Goal: Task Accomplishment & Management: Manage account settings

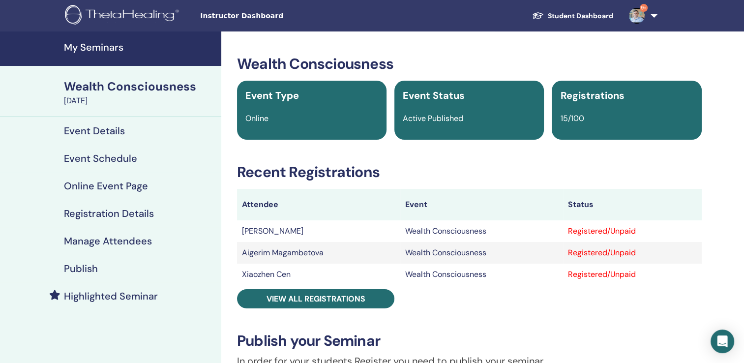
drag, startPoint x: 0, startPoint y: 0, endPoint x: 85, endPoint y: 54, distance: 100.4
click at [85, 54] on link "My Seminars" at bounding box center [110, 48] width 221 height 34
click at [85, 45] on h4 "My Seminars" at bounding box center [139, 47] width 151 height 12
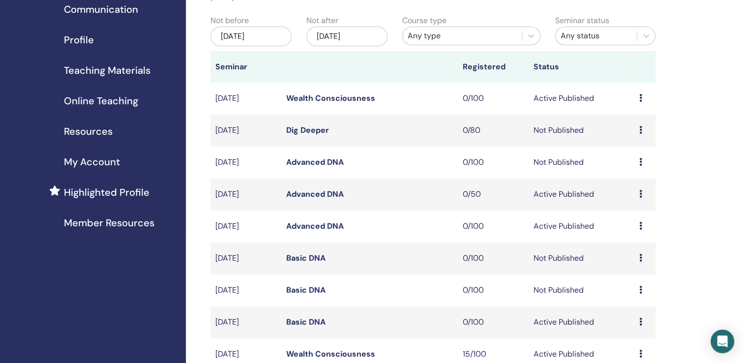
scroll to position [147, 0]
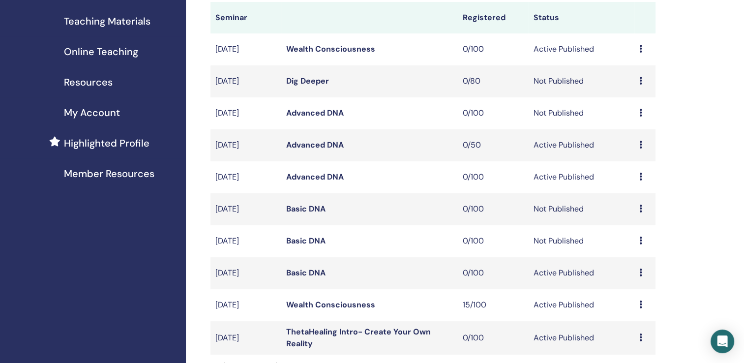
click at [358, 303] on link "Wealth Consciousness" at bounding box center [330, 304] width 89 height 10
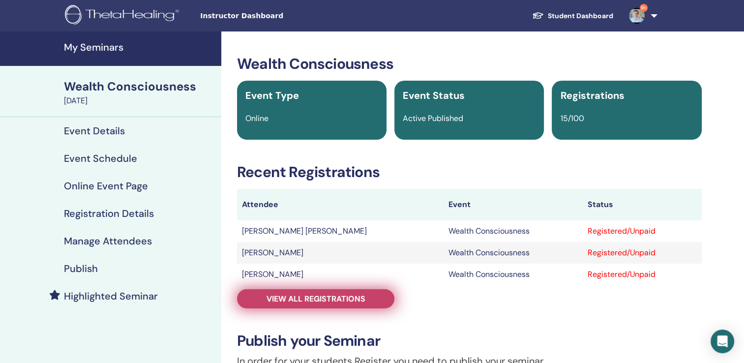
click at [336, 299] on span "View all registrations" at bounding box center [315, 298] width 99 height 10
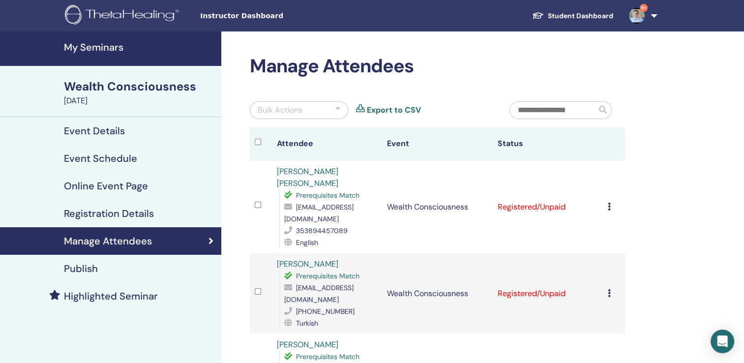
click at [96, 50] on h4 "My Seminars" at bounding box center [139, 47] width 151 height 12
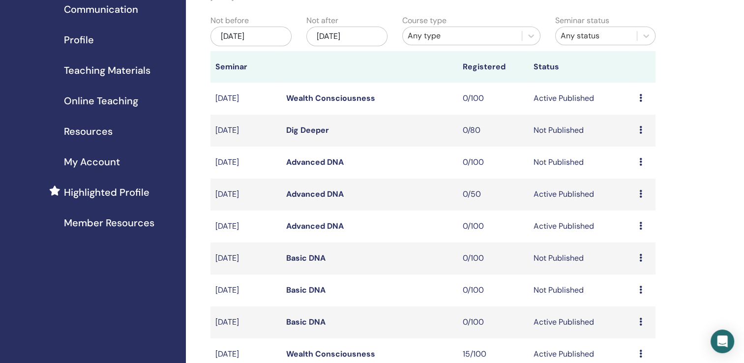
scroll to position [147, 0]
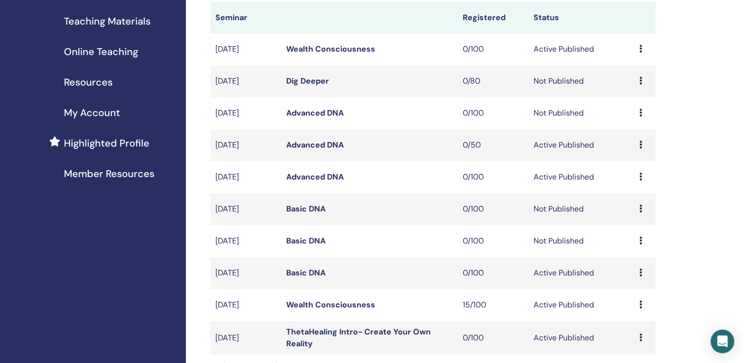
click at [352, 306] on link "Wealth Consciousness" at bounding box center [330, 304] width 89 height 10
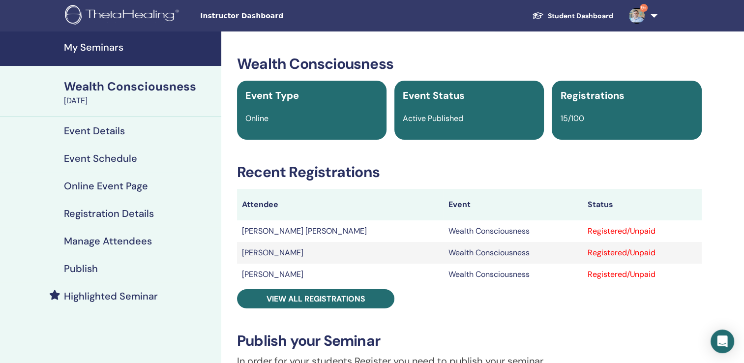
click at [295, 235] on td "[PERSON_NAME] [PERSON_NAME]" at bounding box center [340, 231] width 206 height 22
click at [265, 232] on td "Rafael Lima Gomes" at bounding box center [340, 231] width 206 height 22
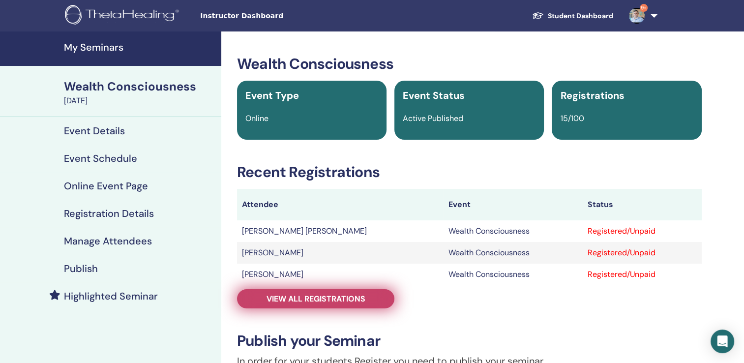
click at [323, 303] on span "View all registrations" at bounding box center [315, 298] width 99 height 10
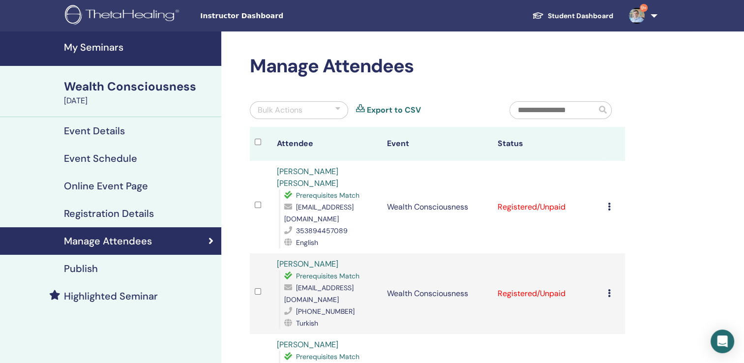
click at [88, 50] on h4 "My Seminars" at bounding box center [139, 47] width 151 height 12
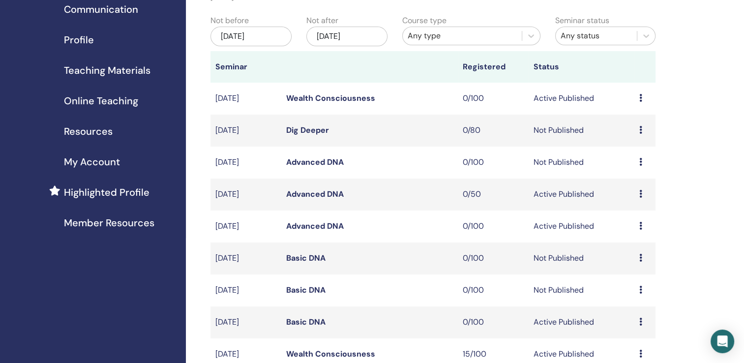
scroll to position [147, 0]
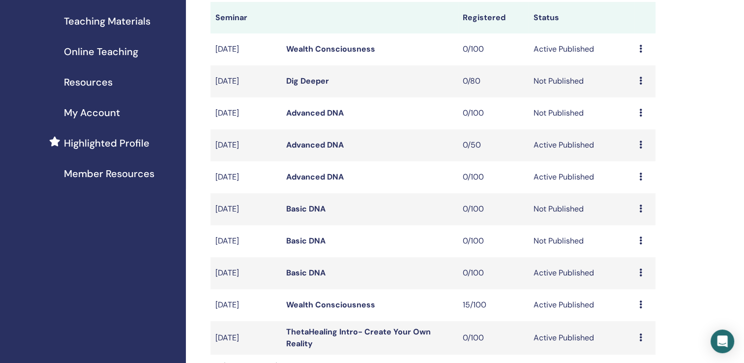
click at [324, 302] on link "Wealth Consciousness" at bounding box center [330, 304] width 89 height 10
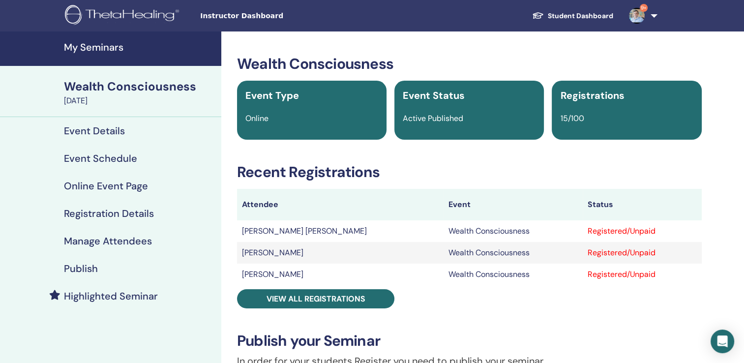
click at [87, 43] on h4 "My Seminars" at bounding box center [139, 47] width 151 height 12
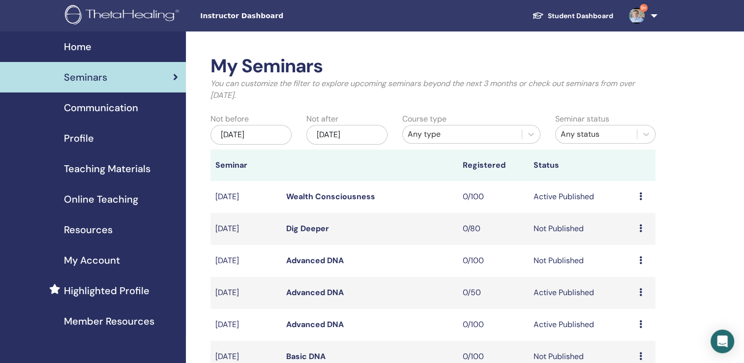
click at [336, 195] on link "Wealth Consciousness" at bounding box center [330, 196] width 89 height 10
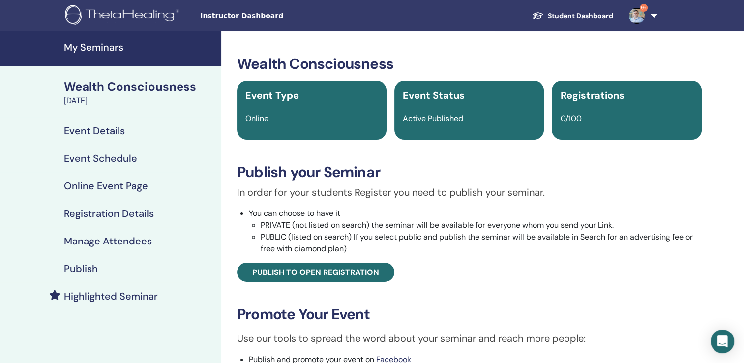
scroll to position [49, 0]
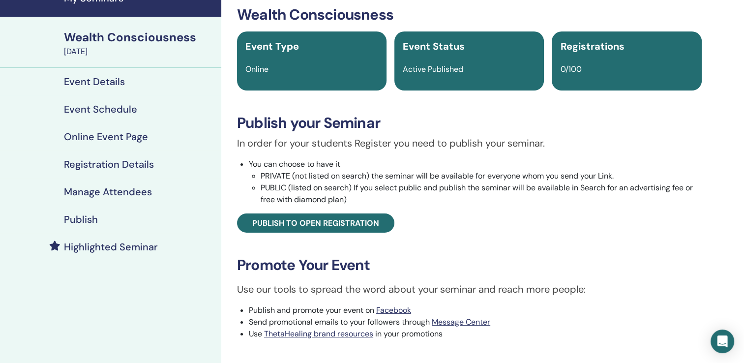
click at [117, 81] on h4 "Event Details" at bounding box center [94, 82] width 61 height 12
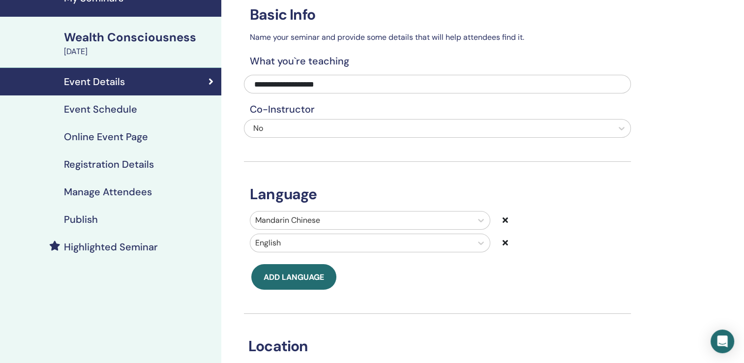
click at [121, 110] on h4 "Event Schedule" at bounding box center [100, 109] width 73 height 12
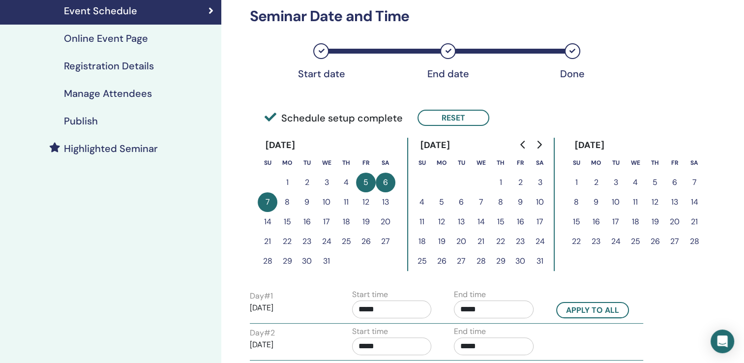
scroll to position [246, 0]
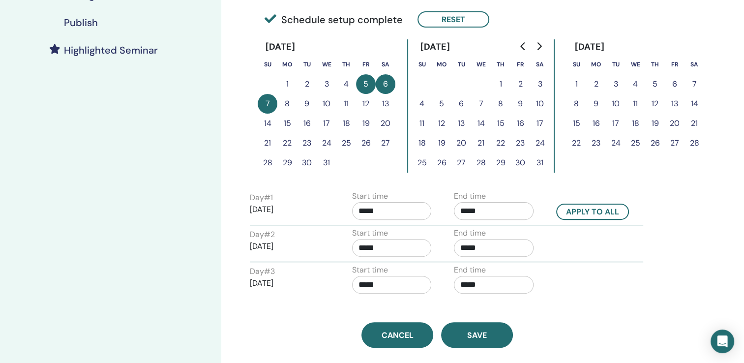
click at [374, 210] on input "*****" at bounding box center [392, 211] width 80 height 18
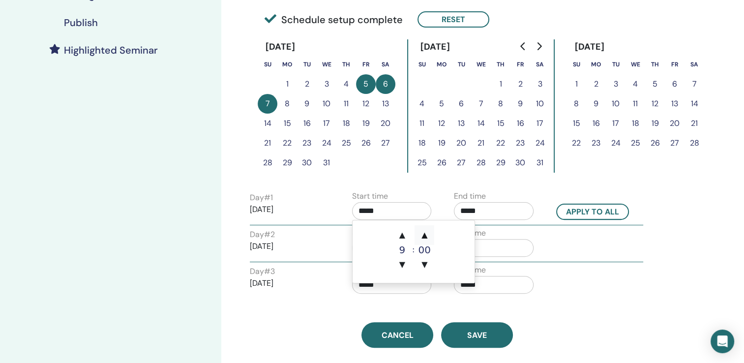
click at [424, 236] on span "▲" at bounding box center [424, 235] width 20 height 20
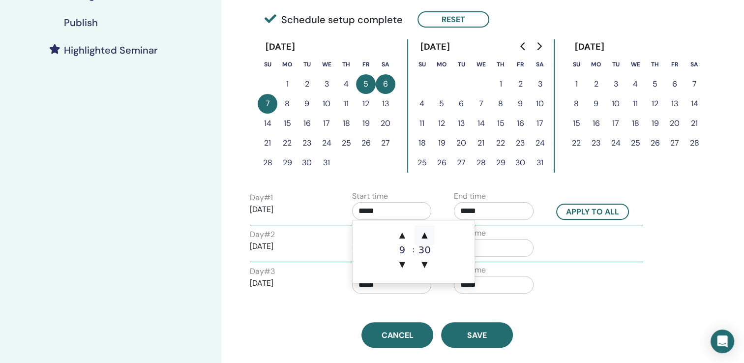
click at [424, 236] on span "▲" at bounding box center [424, 235] width 20 height 20
type input "*****"
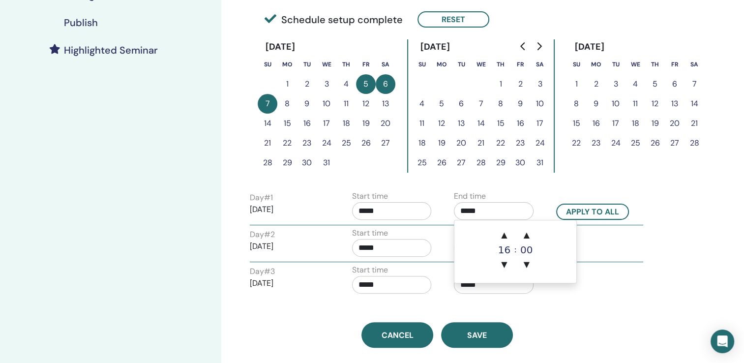
click at [471, 213] on input "*****" at bounding box center [494, 211] width 80 height 18
click at [526, 237] on span "▲" at bounding box center [527, 235] width 20 height 20
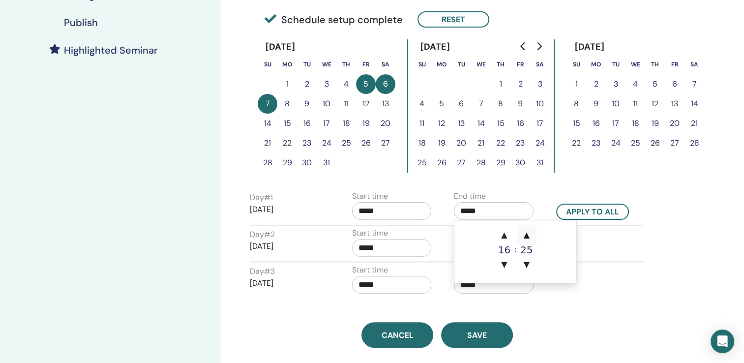
click at [526, 237] on span "▲" at bounding box center [527, 235] width 20 height 20
type input "*****"
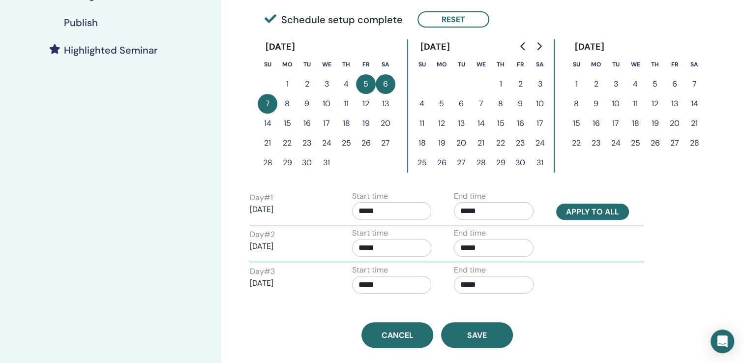
click at [605, 211] on button "Apply to all" at bounding box center [592, 212] width 73 height 16
type input "*****"
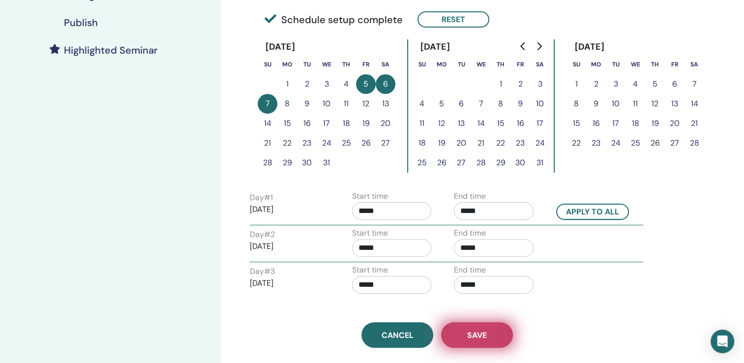
click at [474, 334] on span "Save" at bounding box center [477, 335] width 20 height 10
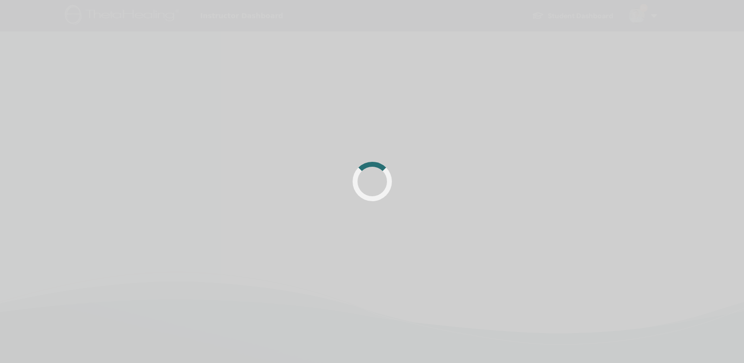
scroll to position [234, 0]
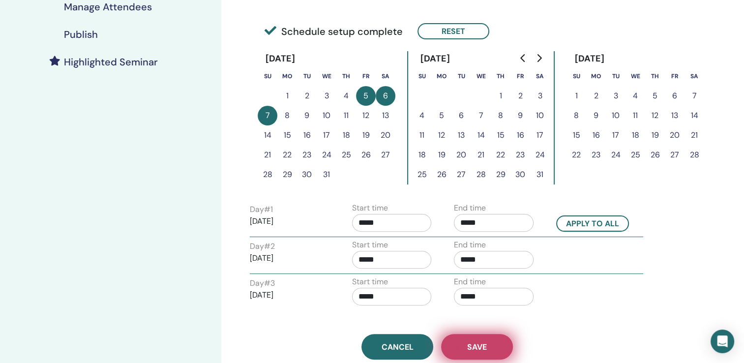
click at [469, 351] on button "Save" at bounding box center [477, 347] width 72 height 26
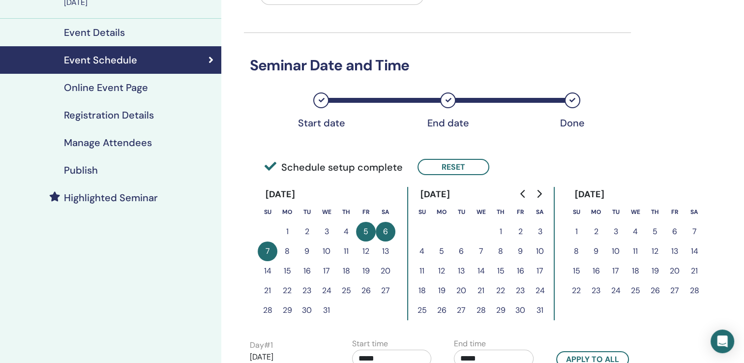
scroll to position [246, 0]
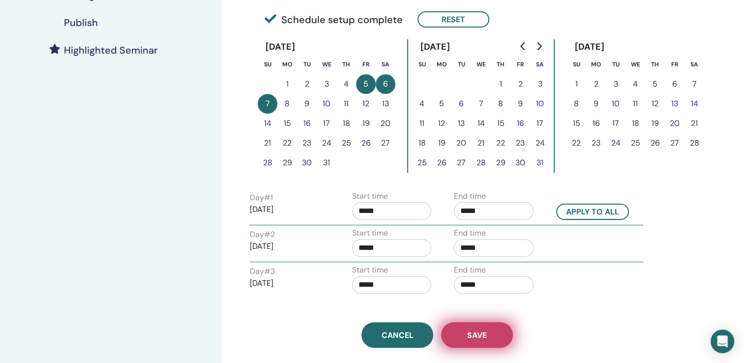
click at [478, 330] on span "Save" at bounding box center [477, 335] width 20 height 10
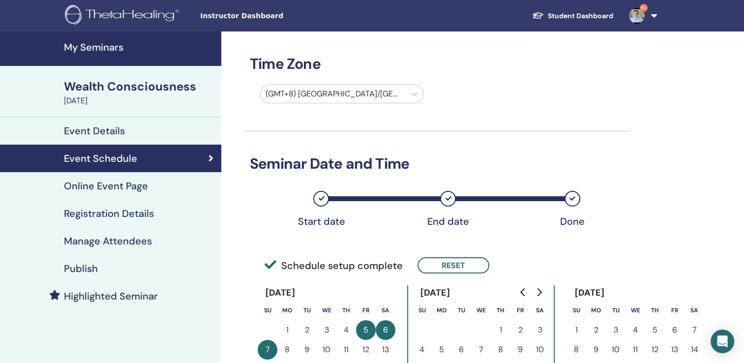
click at [85, 270] on h4 "Publish" at bounding box center [81, 268] width 34 height 12
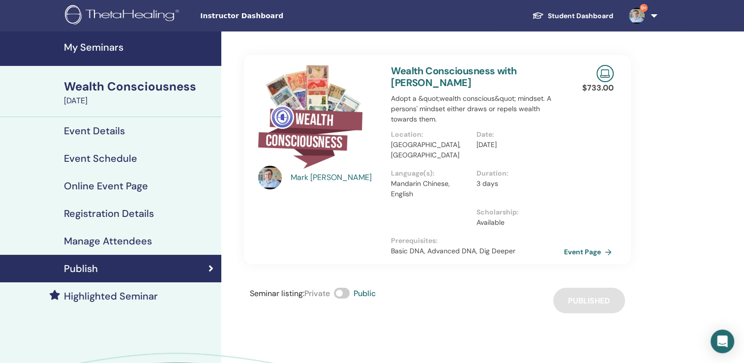
click at [583, 244] on link "Event Page" at bounding box center [590, 251] width 52 height 15
click at [97, 52] on h4 "My Seminars" at bounding box center [139, 47] width 151 height 12
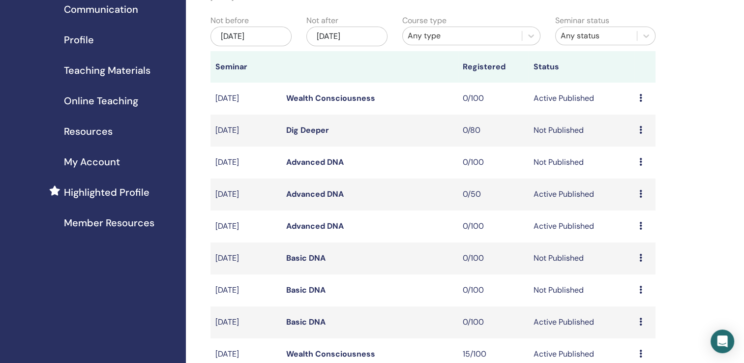
scroll to position [147, 0]
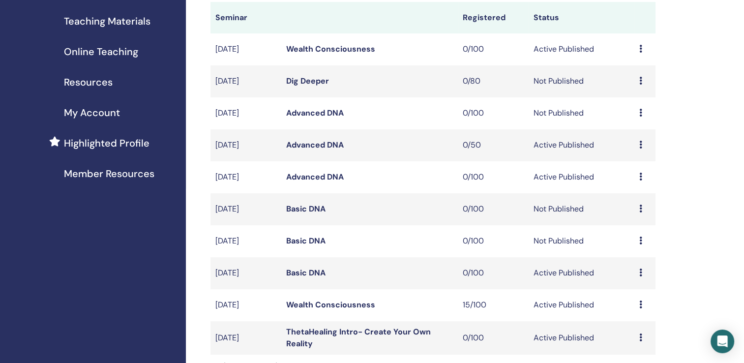
click at [341, 304] on link "Wealth Consciousness" at bounding box center [330, 304] width 89 height 10
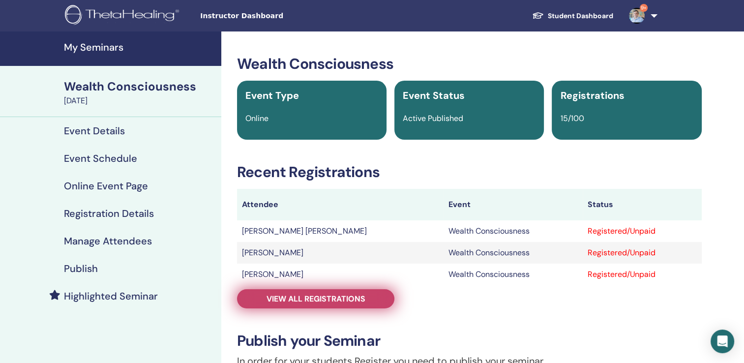
click at [316, 298] on span "View all registrations" at bounding box center [315, 298] width 99 height 10
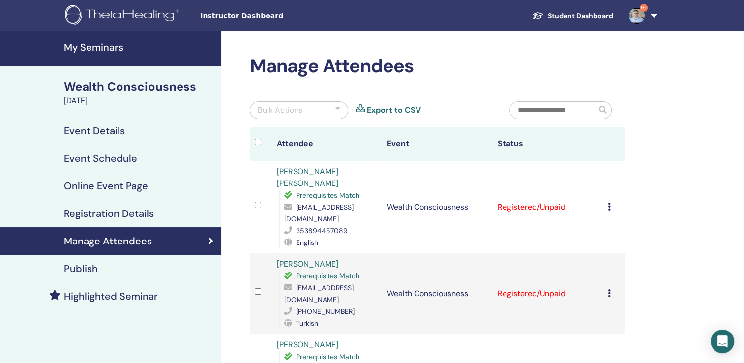
click at [407, 108] on link "Export to CSV" at bounding box center [394, 110] width 54 height 12
